Goal: Navigation & Orientation: Go to known website

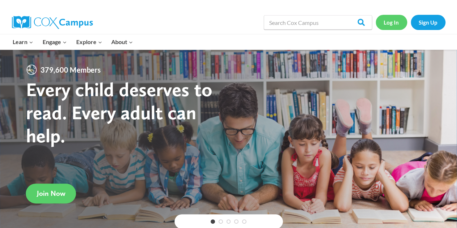
click at [387, 22] on link "Log In" at bounding box center [391, 22] width 31 height 15
click at [396, 20] on link "Log In" at bounding box center [391, 22] width 31 height 15
click at [397, 23] on link "Log In" at bounding box center [391, 22] width 31 height 15
